Goal: Communication & Community: Answer question/provide support

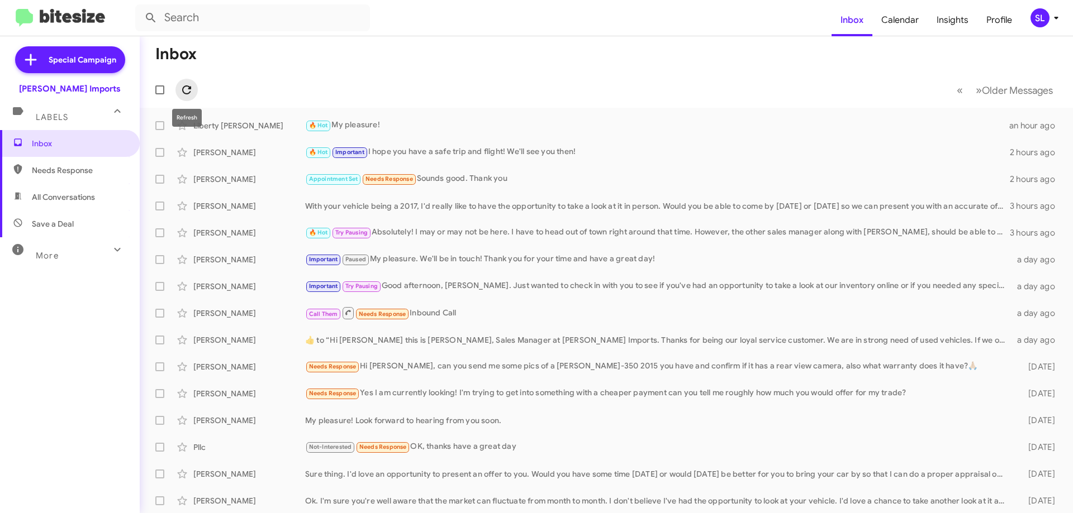
click at [190, 90] on icon at bounding box center [186, 89] width 13 height 13
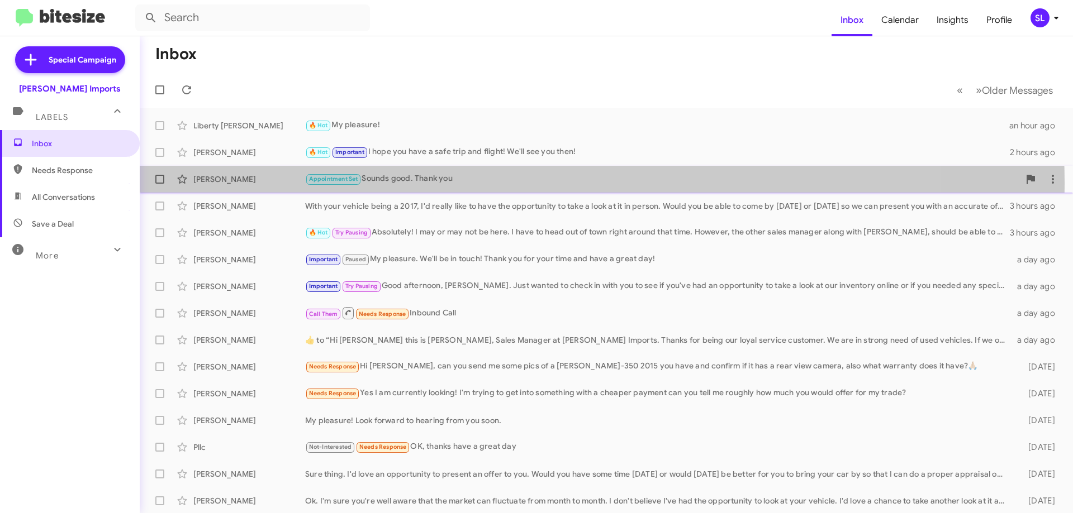
click at [506, 183] on div "Appointment Set Sounds good. Thank you" at bounding box center [662, 179] width 714 height 13
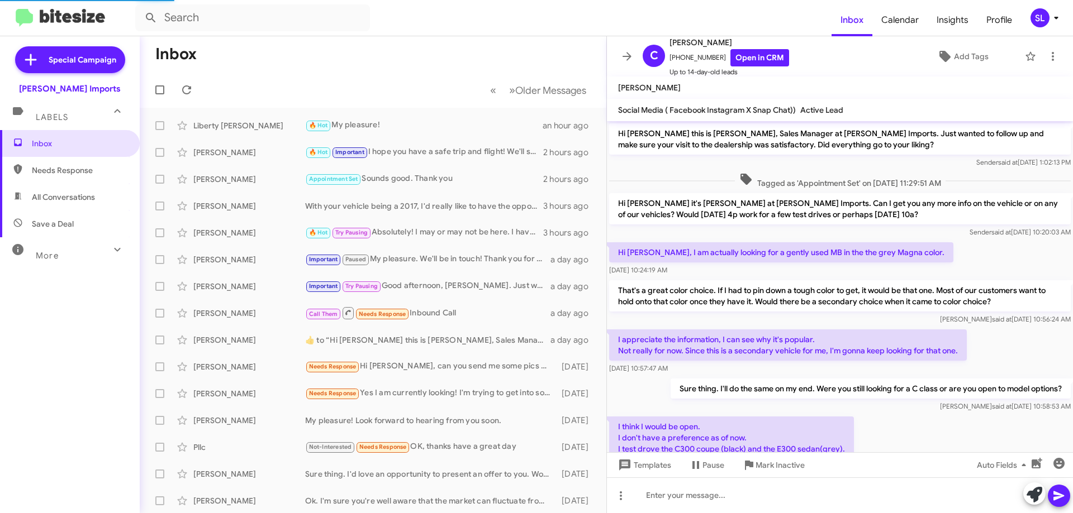
scroll to position [160, 0]
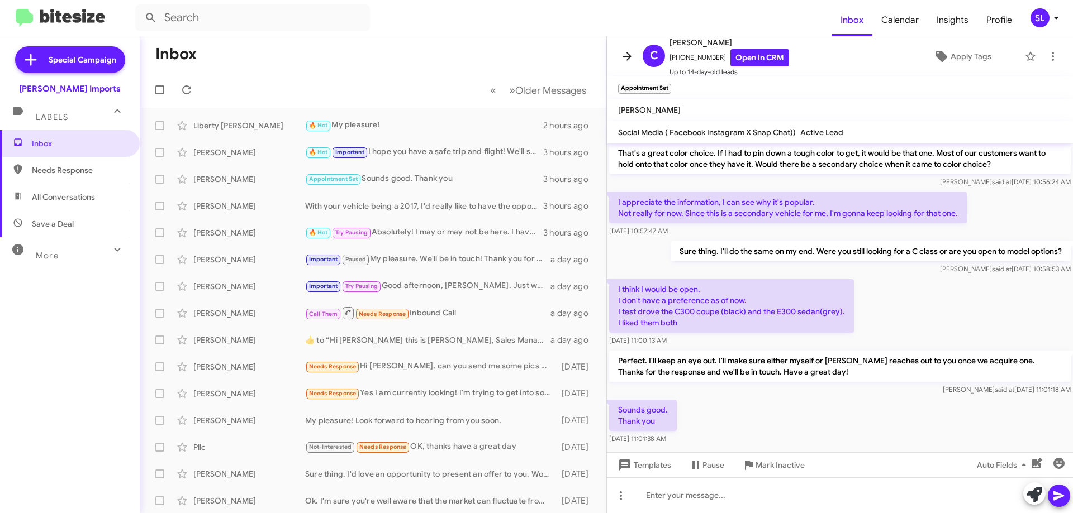
click at [627, 51] on icon at bounding box center [626, 56] width 13 height 13
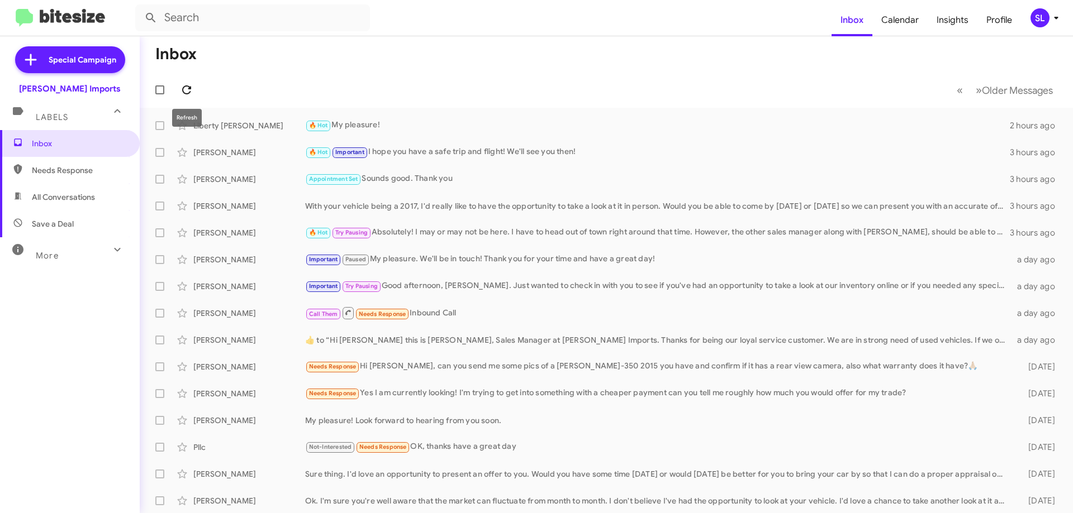
click at [189, 88] on icon at bounding box center [186, 89] width 9 height 9
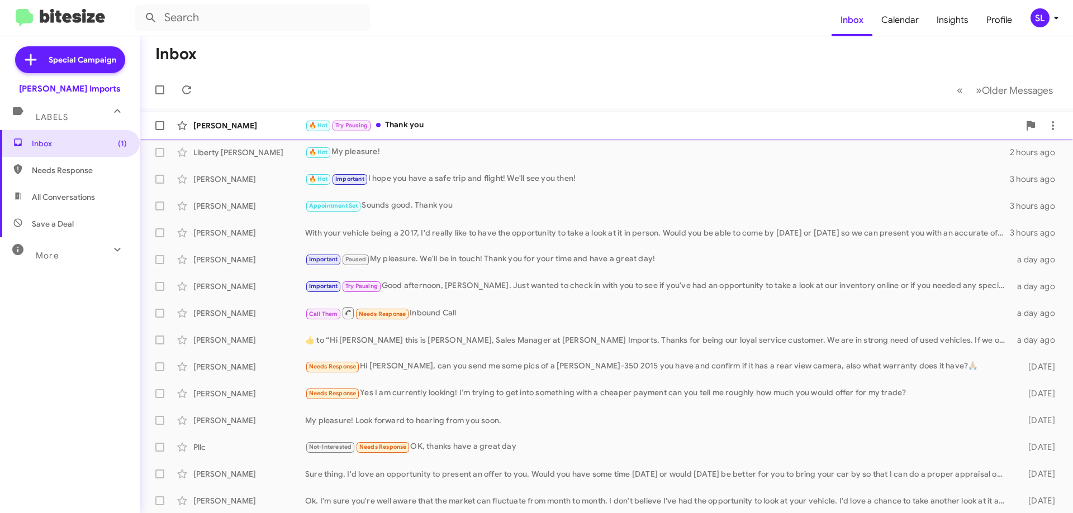
click at [465, 129] on div "🔥 Hot Try Pausing Thank you" at bounding box center [662, 125] width 714 height 13
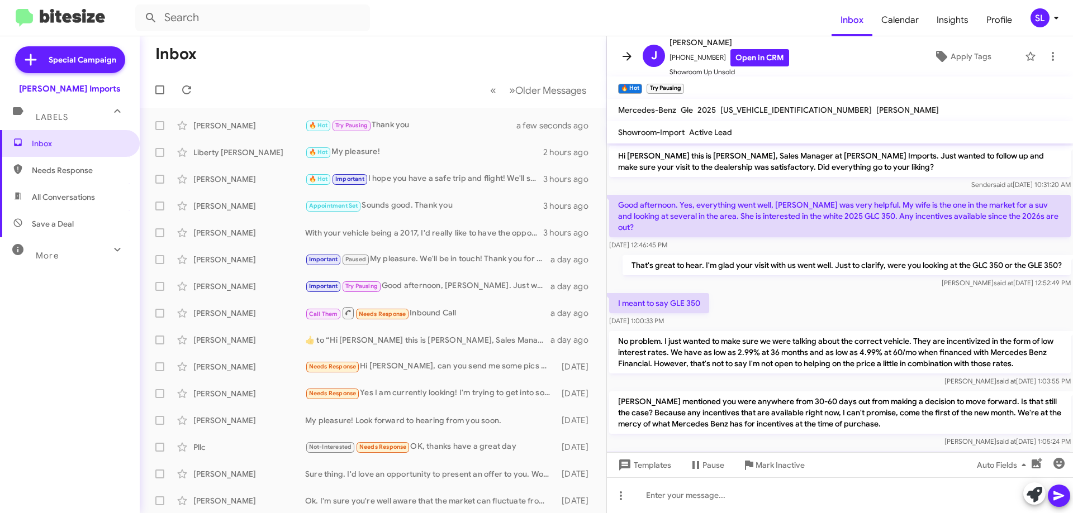
click at [626, 60] on icon at bounding box center [626, 56] width 13 height 13
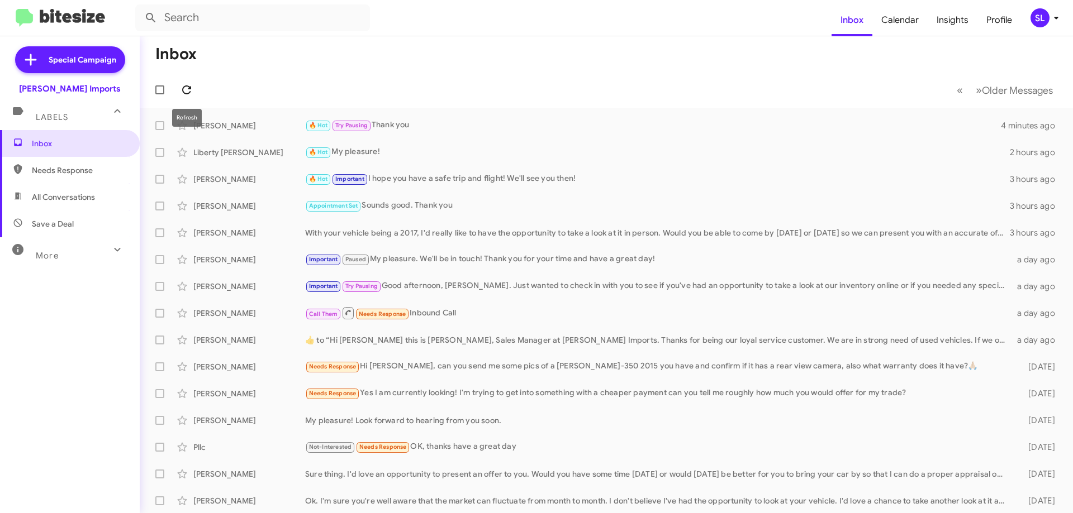
click at [183, 87] on icon at bounding box center [186, 89] width 13 height 13
click at [188, 92] on icon at bounding box center [186, 89] width 13 height 13
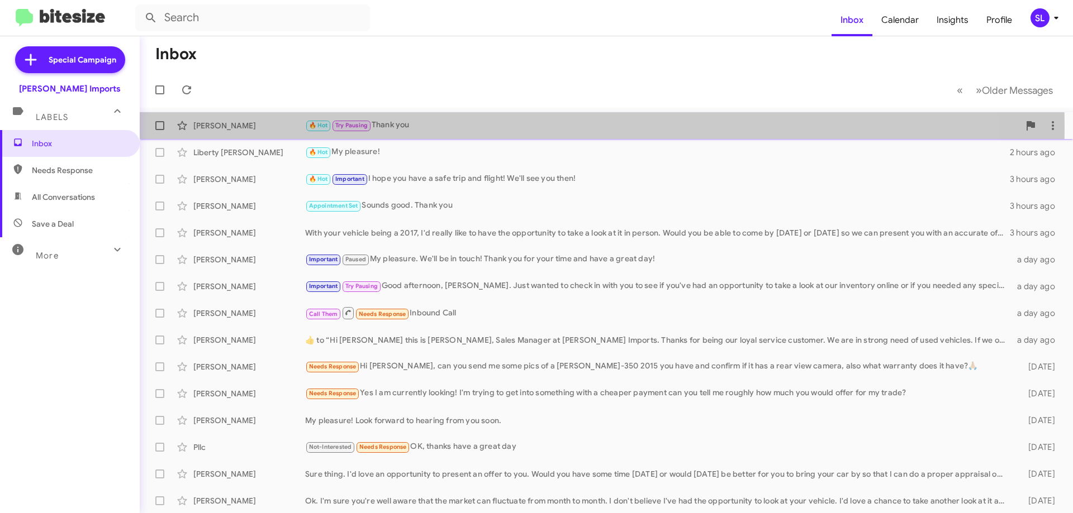
click at [464, 127] on div "🔥 Hot Try Pausing Thank you" at bounding box center [662, 125] width 714 height 13
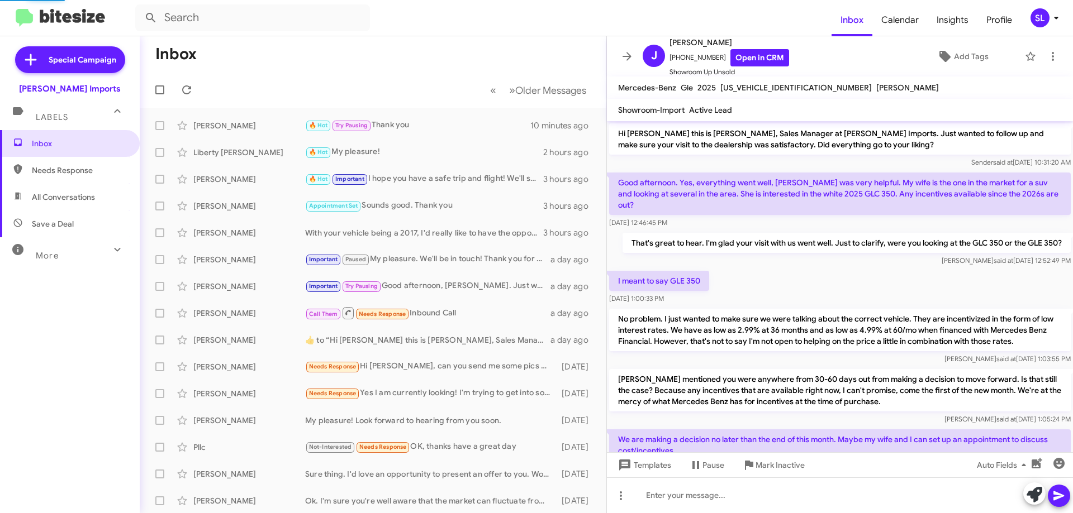
scroll to position [299, 0]
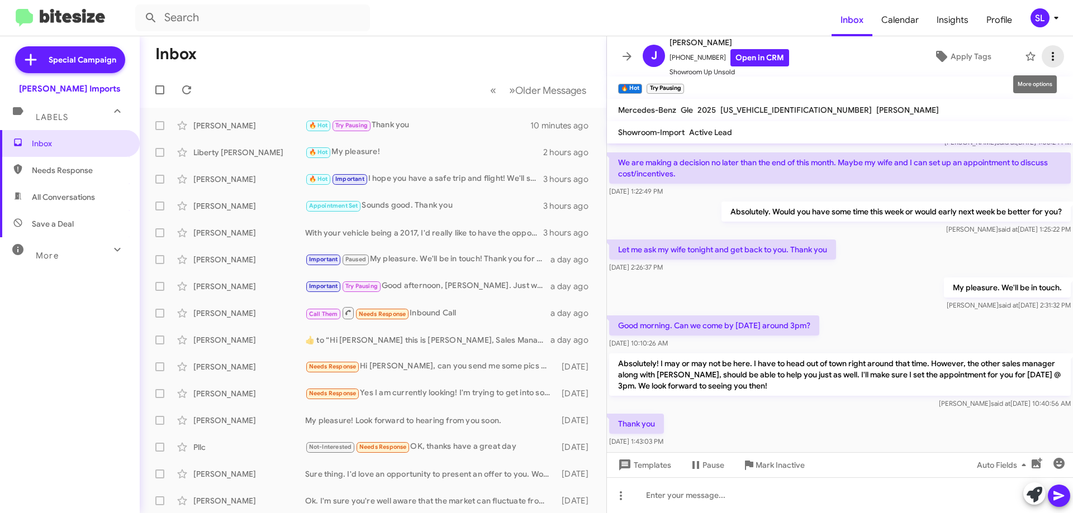
click at [1046, 57] on icon at bounding box center [1052, 56] width 13 height 13
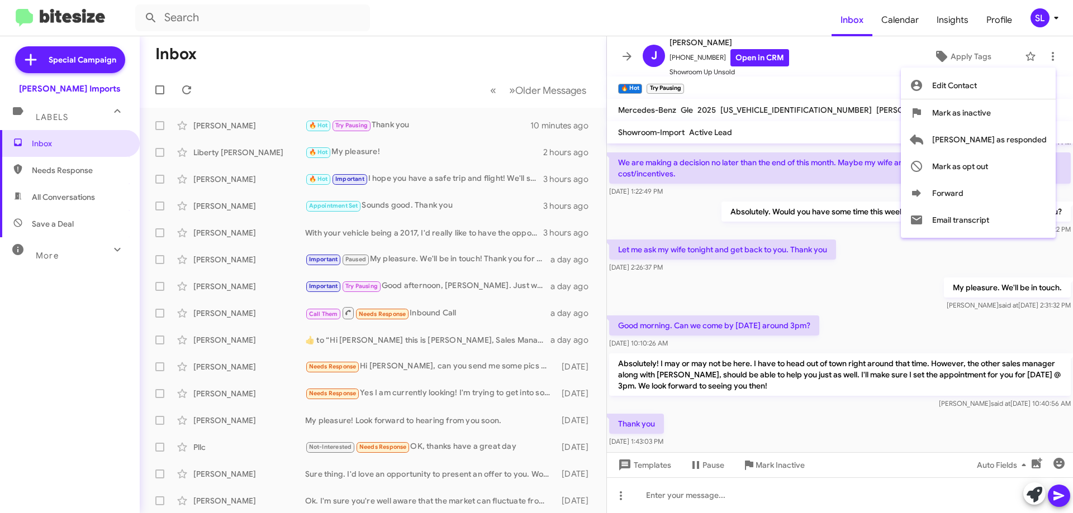
click at [880, 458] on div at bounding box center [536, 256] width 1073 height 513
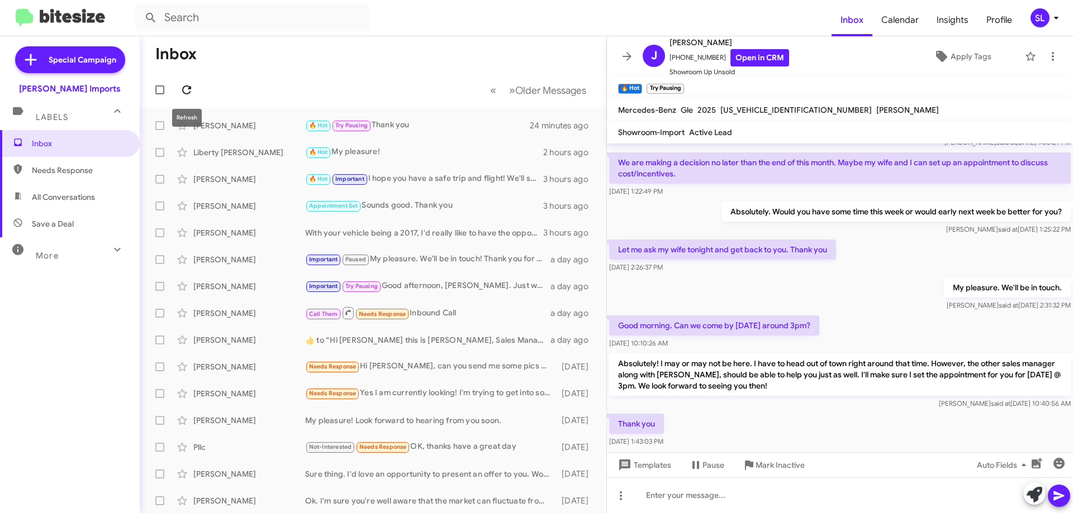
click at [179, 90] on span at bounding box center [186, 89] width 22 height 13
click at [629, 60] on icon at bounding box center [626, 56] width 13 height 13
